Goal: Go to known website: Go to known website

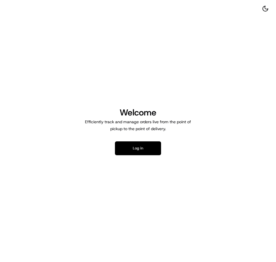
click at [149, 145] on button "Log in" at bounding box center [138, 148] width 46 height 14
